Goal: Task Accomplishment & Management: Manage account settings

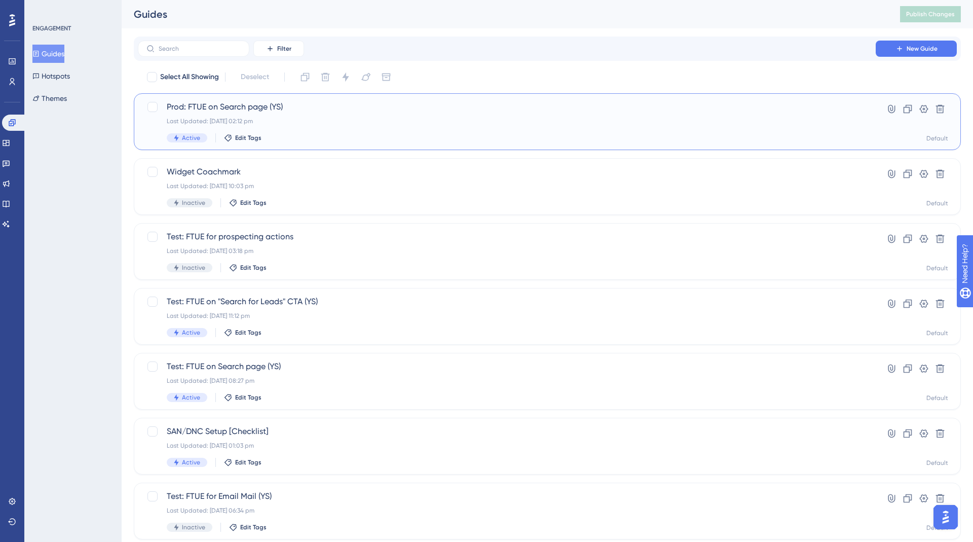
click at [248, 117] on div "Last Updated: 06 Oct 2025 02:12 pm" at bounding box center [507, 121] width 680 height 8
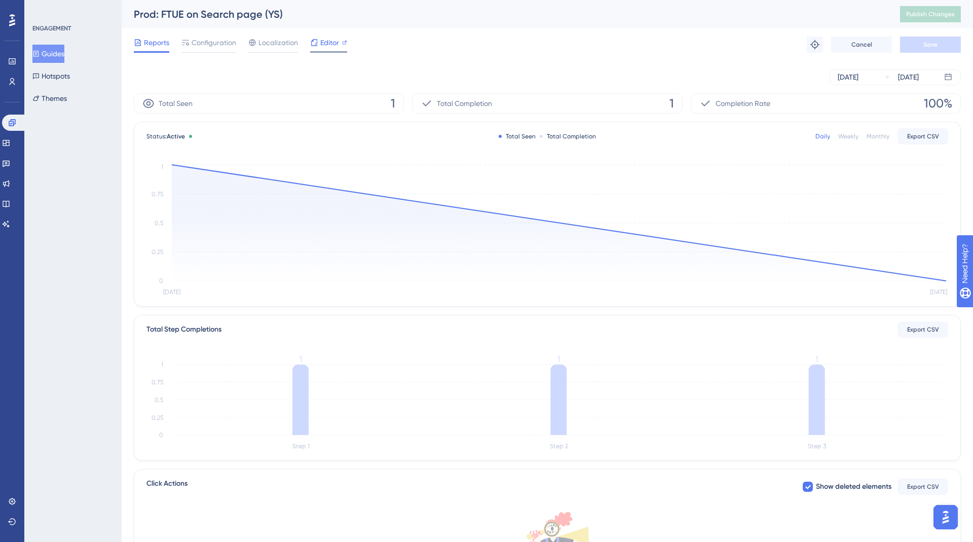
click at [327, 45] on span "Editor" at bounding box center [329, 42] width 19 height 12
click at [328, 44] on span "Editor" at bounding box center [329, 42] width 19 height 12
click at [341, 46] on div "Editor" at bounding box center [328, 42] width 37 height 12
click at [220, 49] on div "Configuration" at bounding box center [208, 44] width 55 height 16
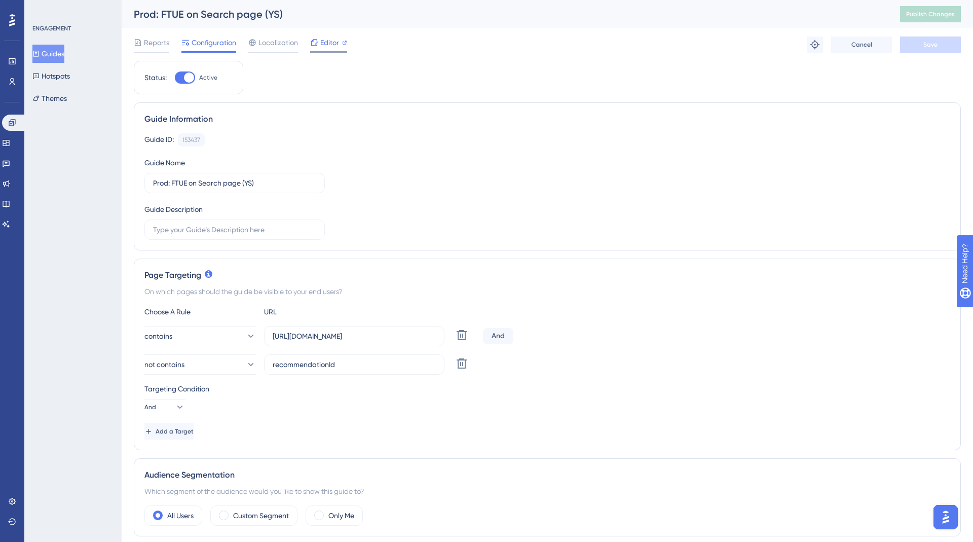
click at [326, 47] on span "Editor" at bounding box center [329, 42] width 19 height 12
click at [58, 53] on button "Guides" at bounding box center [48, 54] width 32 height 18
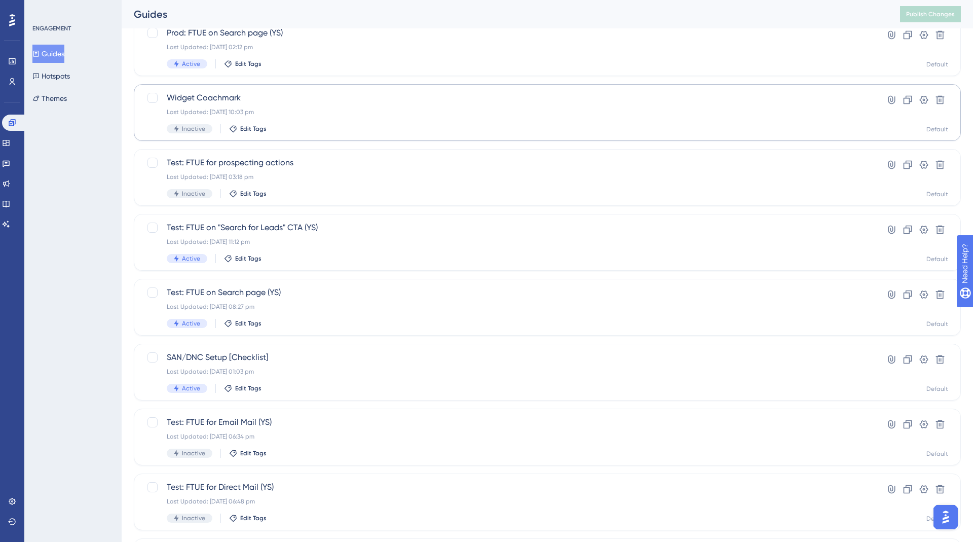
scroll to position [78, 0]
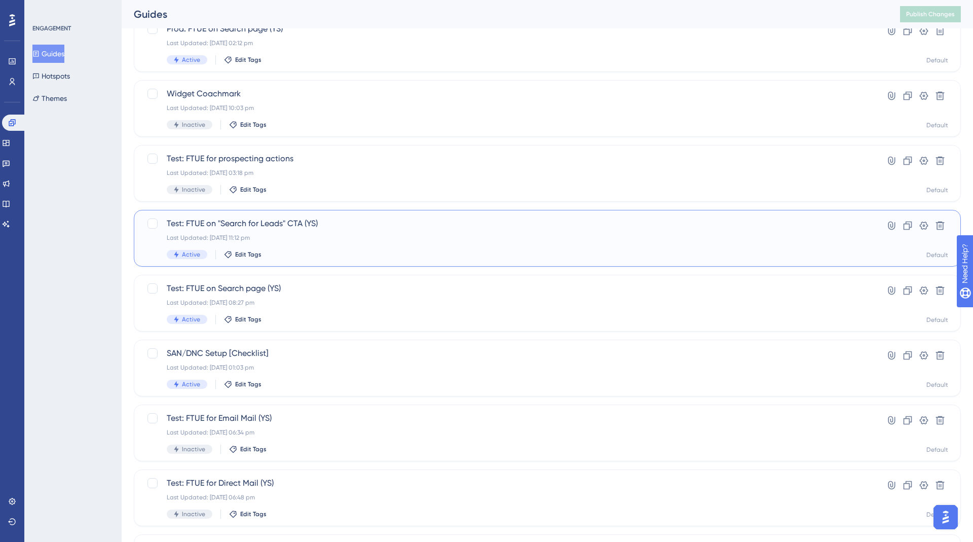
click at [282, 233] on div "Test: FTUE on "Search for Leads" CTA (YS) Last Updated: 06 Oct 2025 11:12 pm Ac…" at bounding box center [507, 238] width 680 height 42
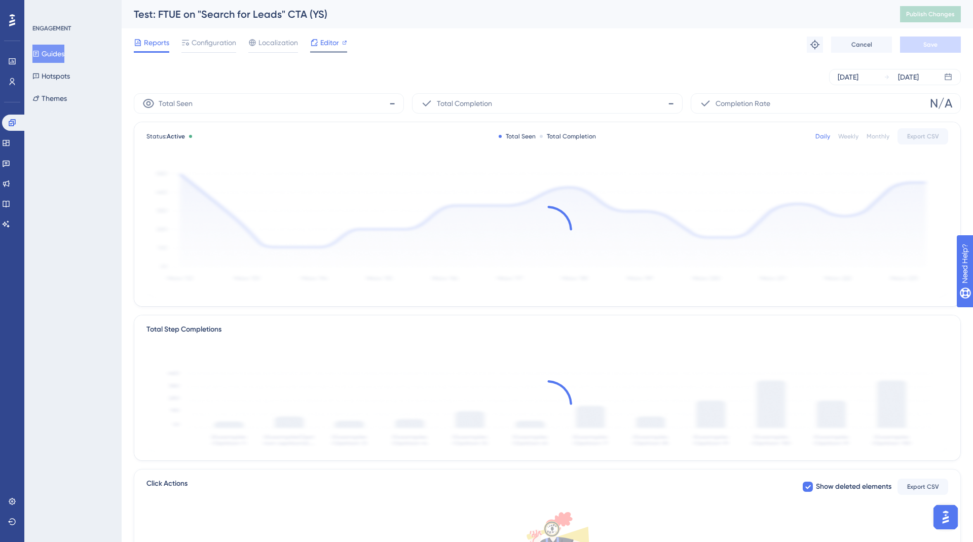
click at [329, 41] on span "Editor" at bounding box center [329, 42] width 19 height 12
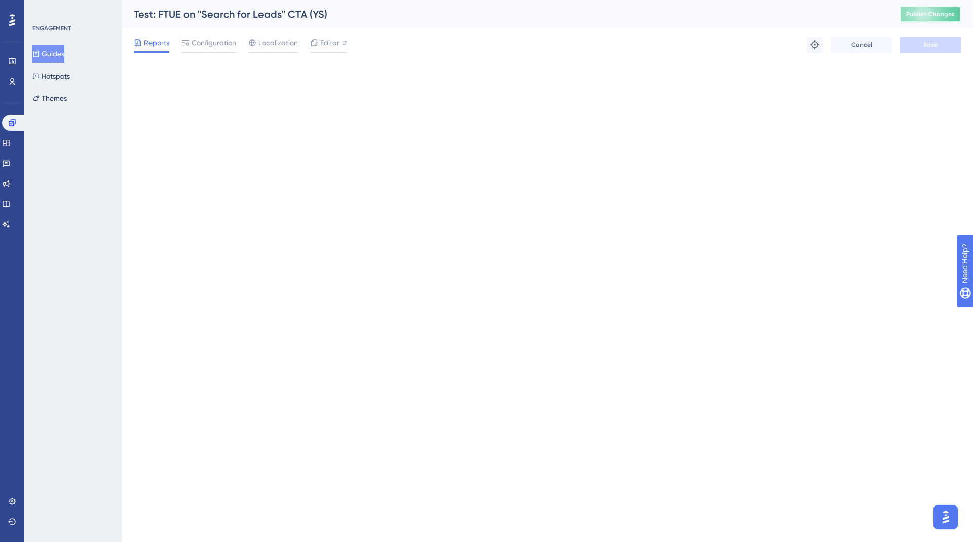
click at [928, 20] on button "Publish Changes" at bounding box center [930, 14] width 61 height 16
